Goal: Task Accomplishment & Management: Complete application form

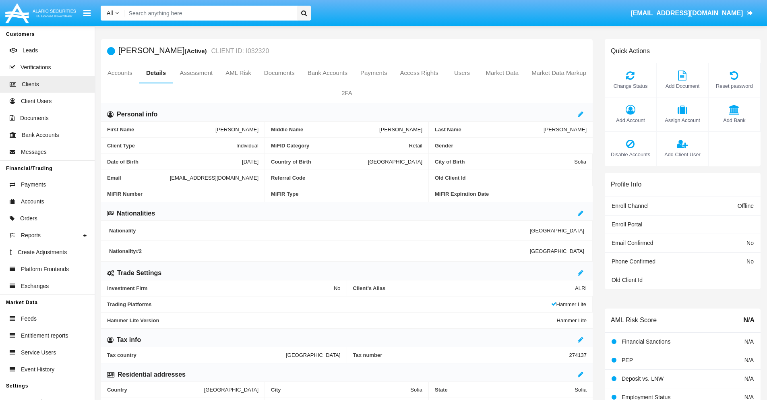
click at [682, 154] on span "Add Client User" at bounding box center [683, 155] width 44 height 8
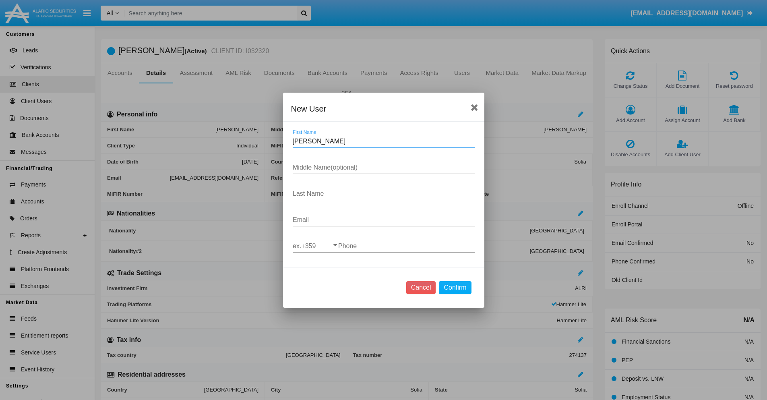
type input "[PERSON_NAME]"
type input "Luanna"
type input "Frami"
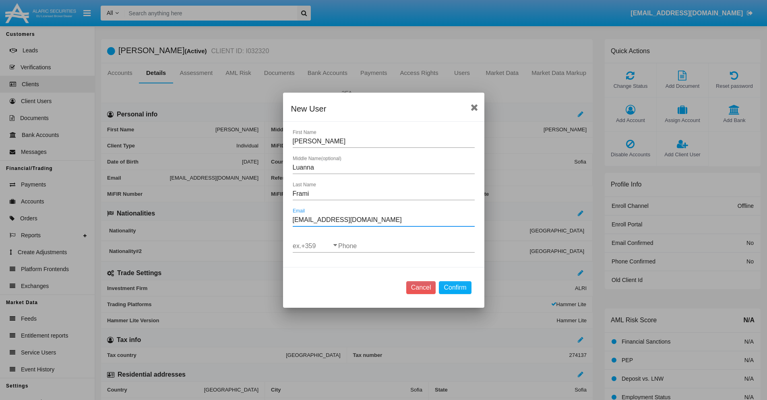
type input "[EMAIL_ADDRESS][DOMAIN_NAME]"
click at [315, 246] on input "ex.+359" at bounding box center [316, 246] width 46 height 7
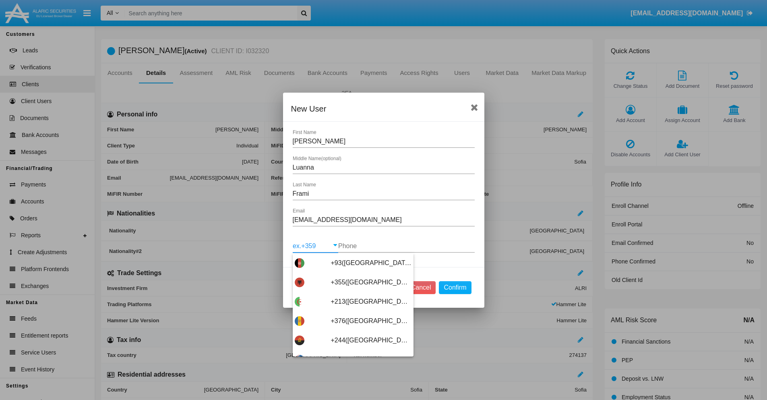
scroll to position [4287, 0]
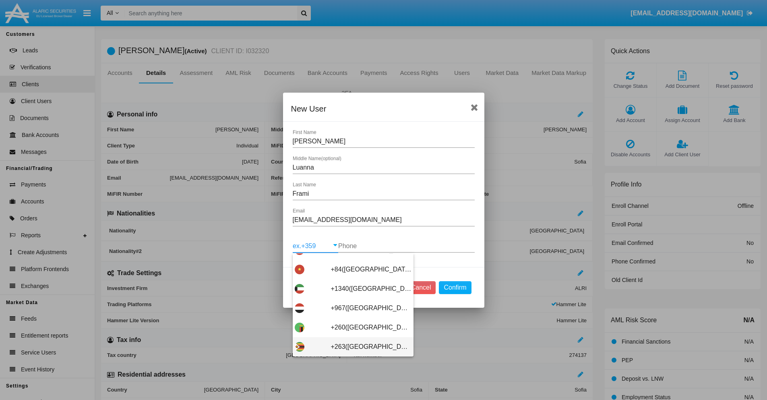
click at [350, 346] on span "+263(Zimbabwe)" at bounding box center [371, 346] width 81 height 19
type input "+263(Zimbabwe)"
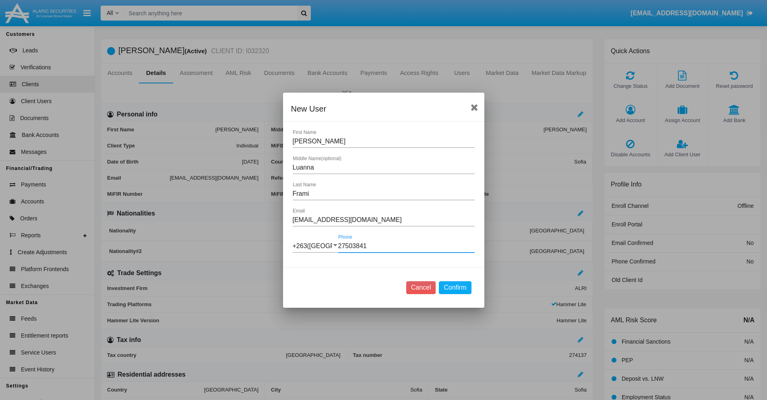
type input "275038412"
click at [455, 287] on button "Confirm" at bounding box center [455, 287] width 32 height 13
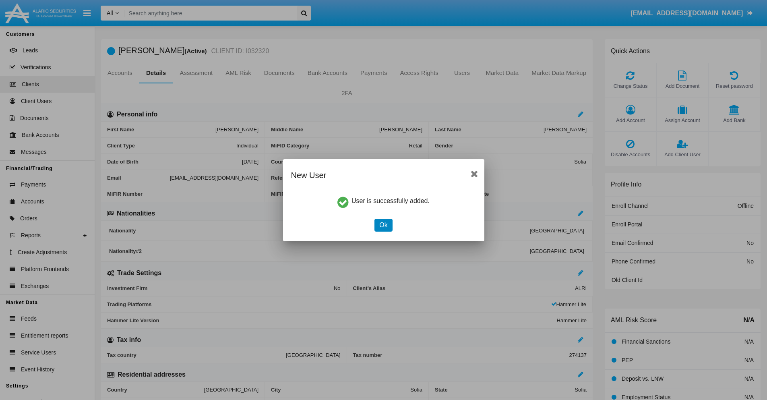
click at [384, 225] on button "Ok" at bounding box center [384, 225] width 18 height 13
